Goal: Check status: Check status

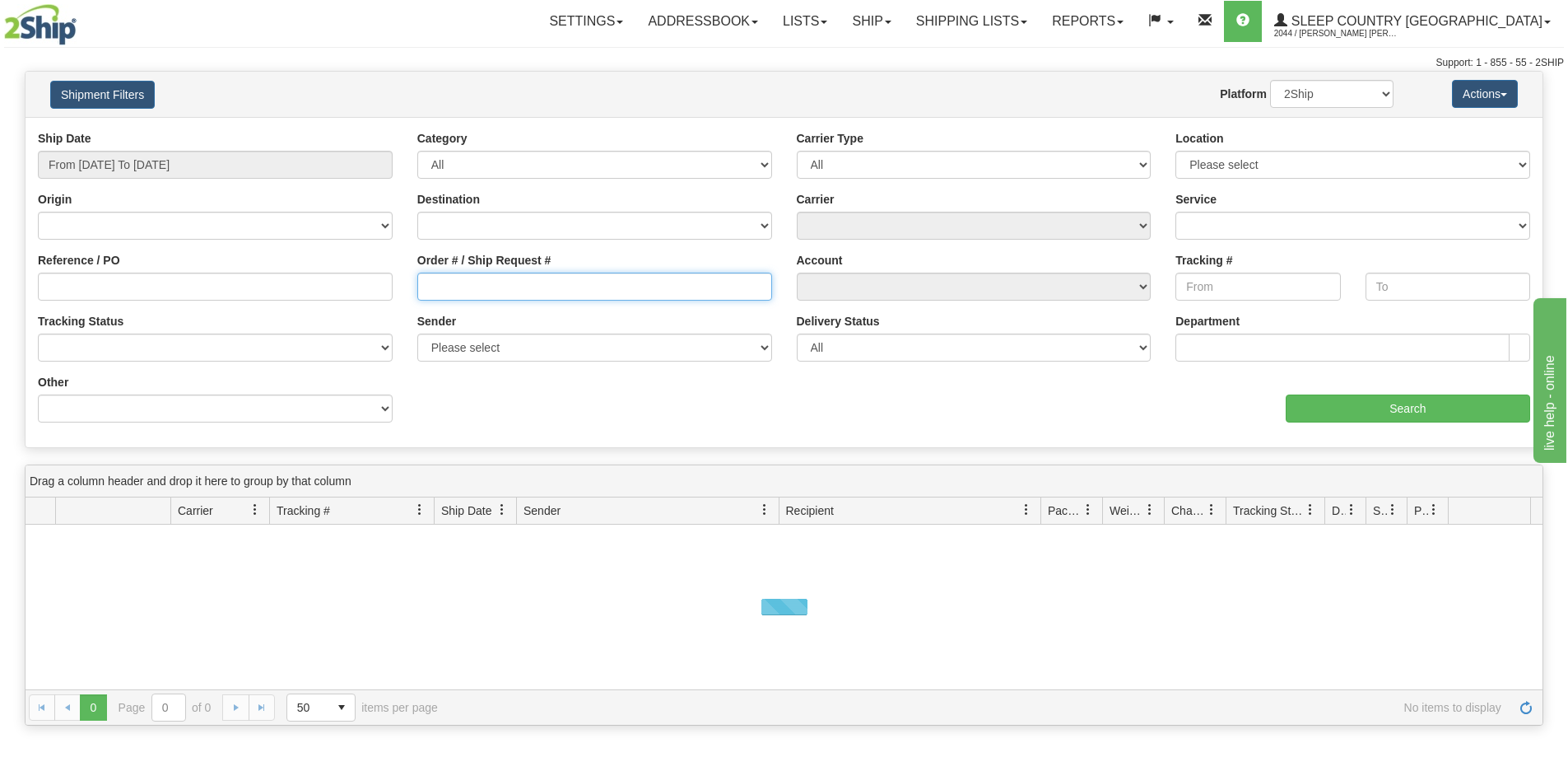
click at [498, 272] on input "Order # / Ship Request #" at bounding box center [594, 286] width 355 height 28
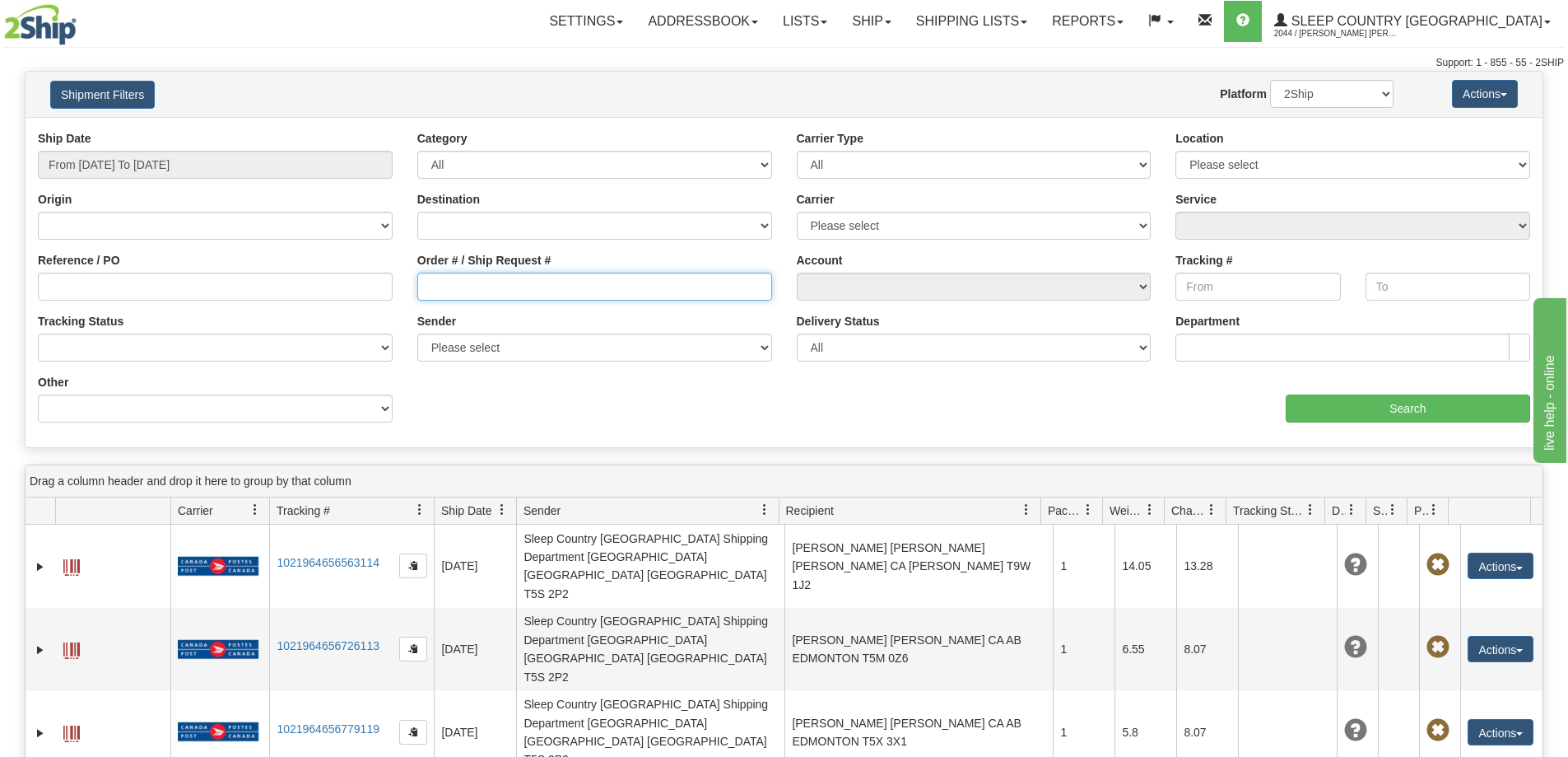
paste input "9000I080624"
type input "9000I080624"
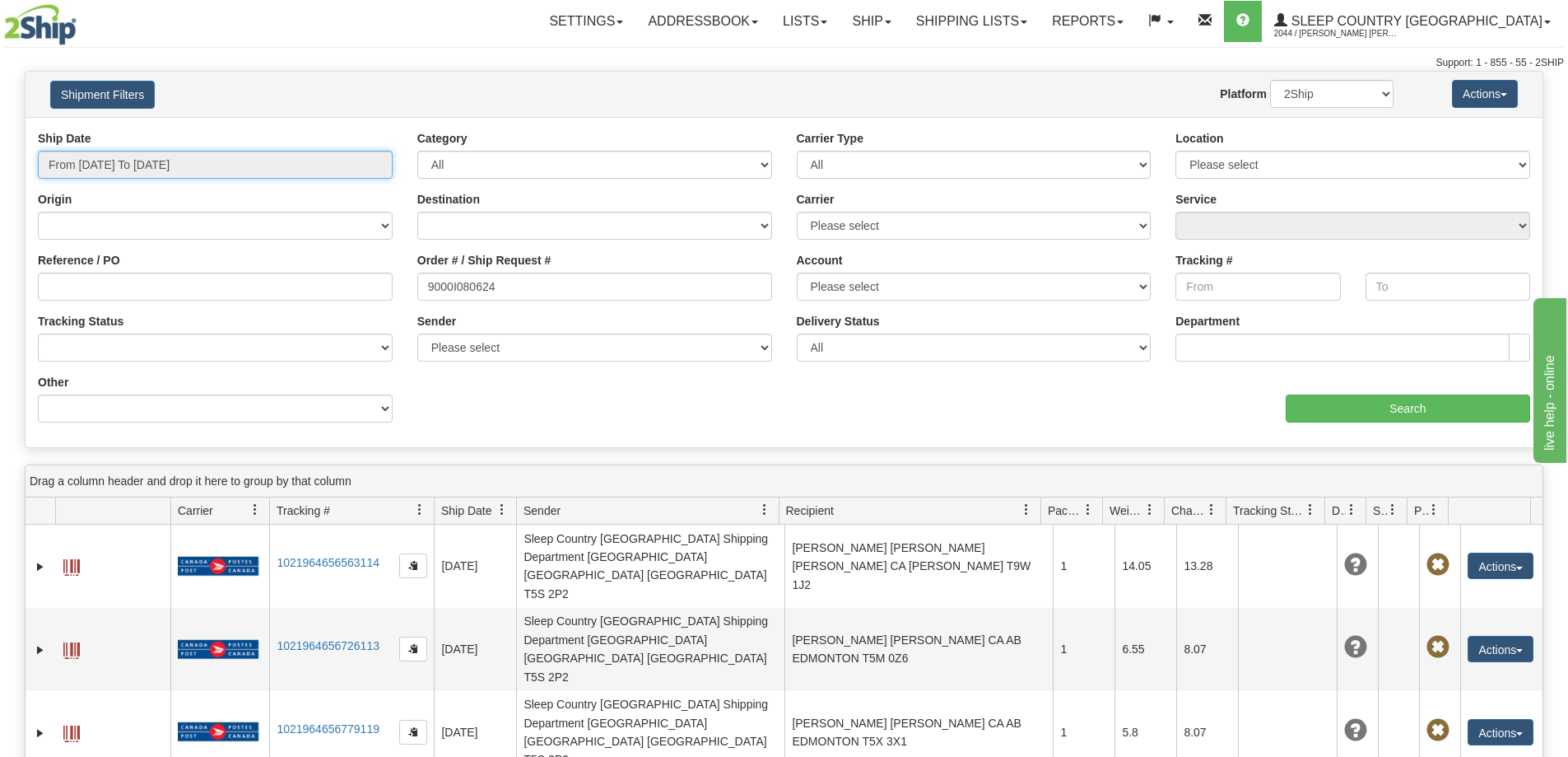
click at [138, 161] on input "From [DATE] To [DATE]" at bounding box center [215, 164] width 355 height 28
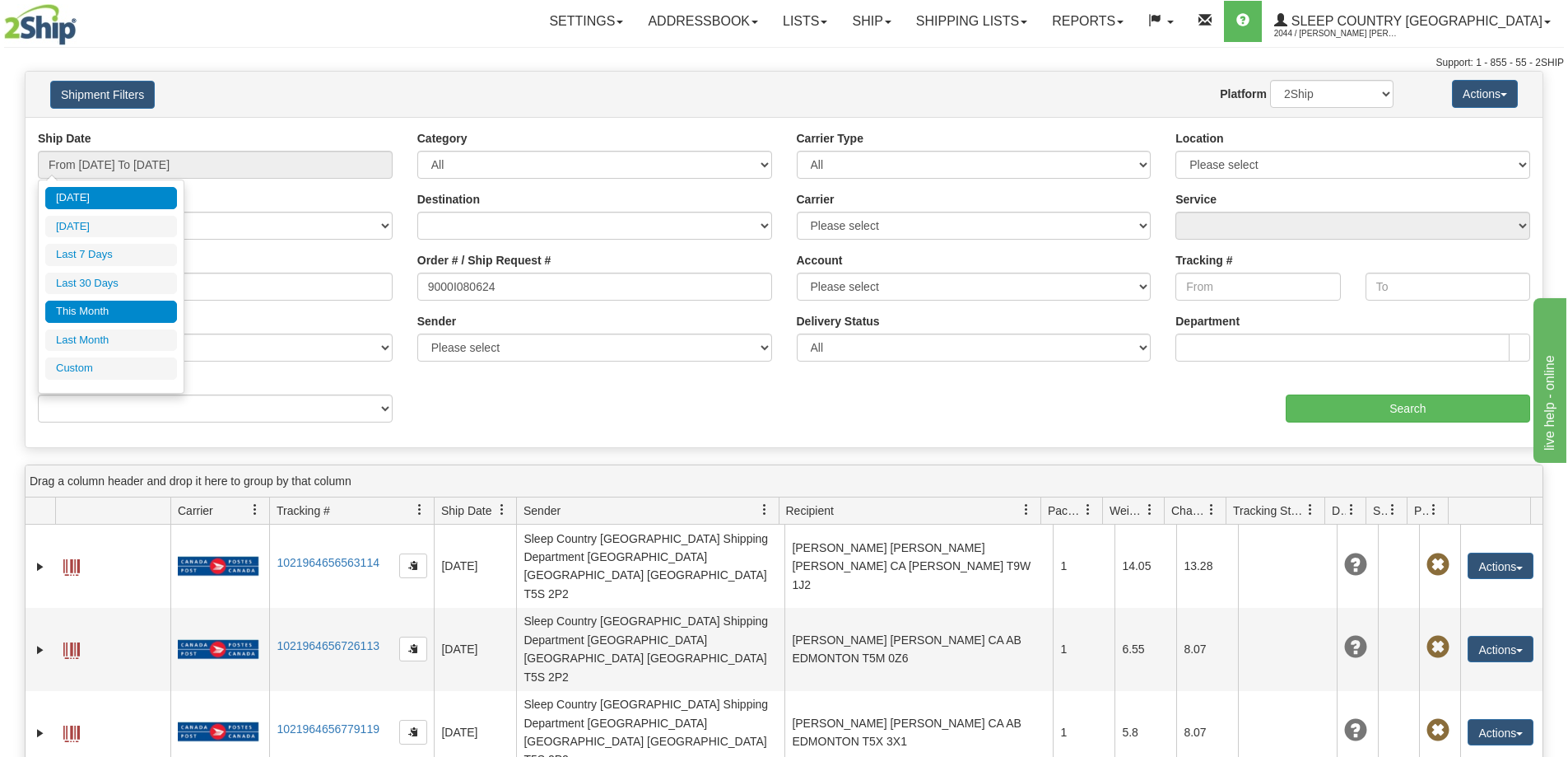
click at [131, 312] on li "This Month" at bounding box center [111, 312] width 131 height 22
type input "From [DATE] To [DATE]"
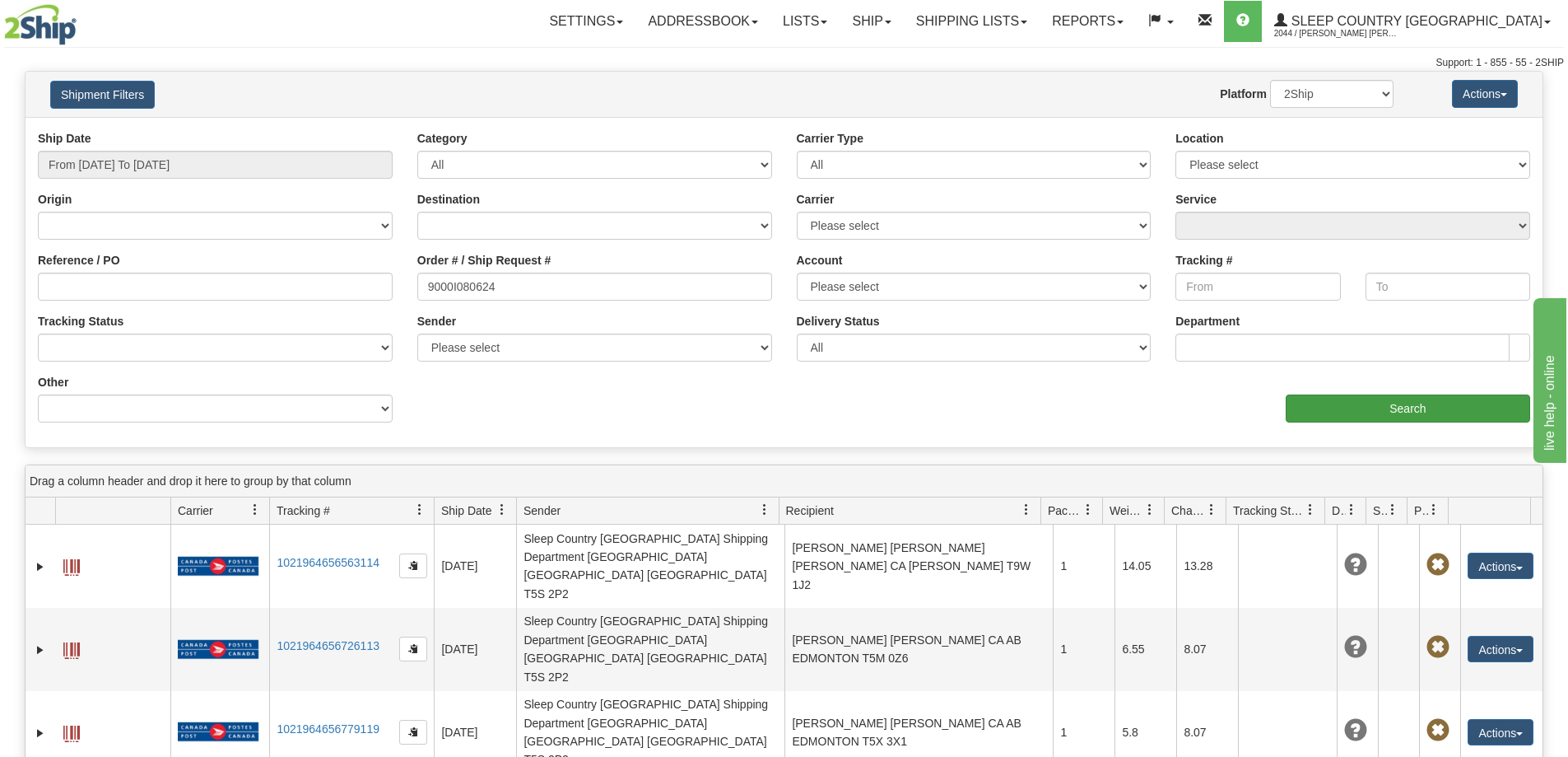
drag, startPoint x: 1334, startPoint y: 425, endPoint x: 1314, endPoint y: 416, distance: 21.9
click at [1329, 422] on div "Ship Date From [DATE] To [DATE] Category All Inbound Outbound Carrier Type All …" at bounding box center [784, 282] width 1517 height 304
click at [1281, 404] on div "aaa Search" at bounding box center [1164, 399] width 759 height 49
click at [1439, 421] on input "Search" at bounding box center [1408, 408] width 244 height 28
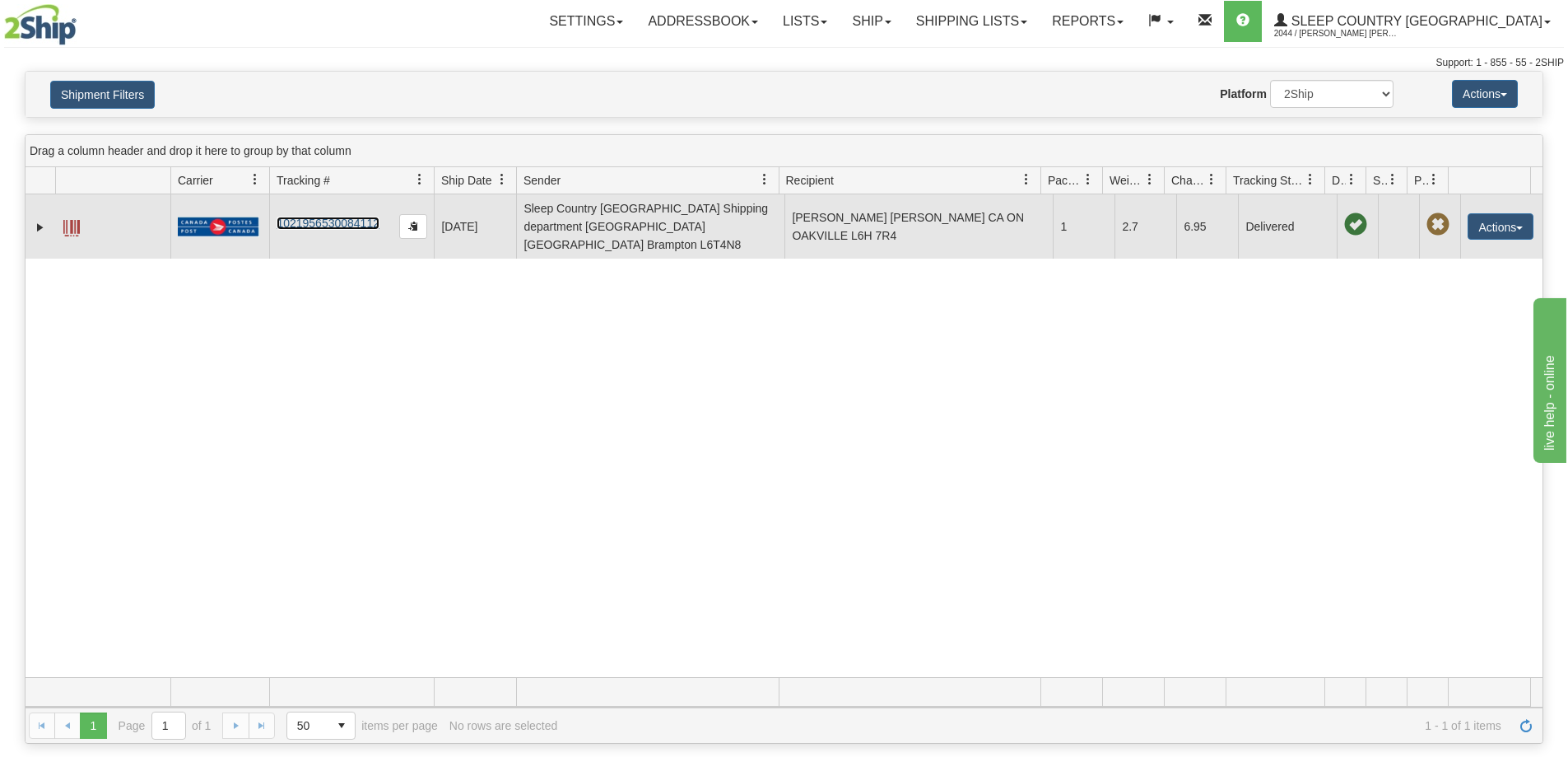
click at [319, 217] on link "1021956530084112" at bounding box center [328, 223] width 103 height 13
